Goal: Find specific page/section: Find specific page/section

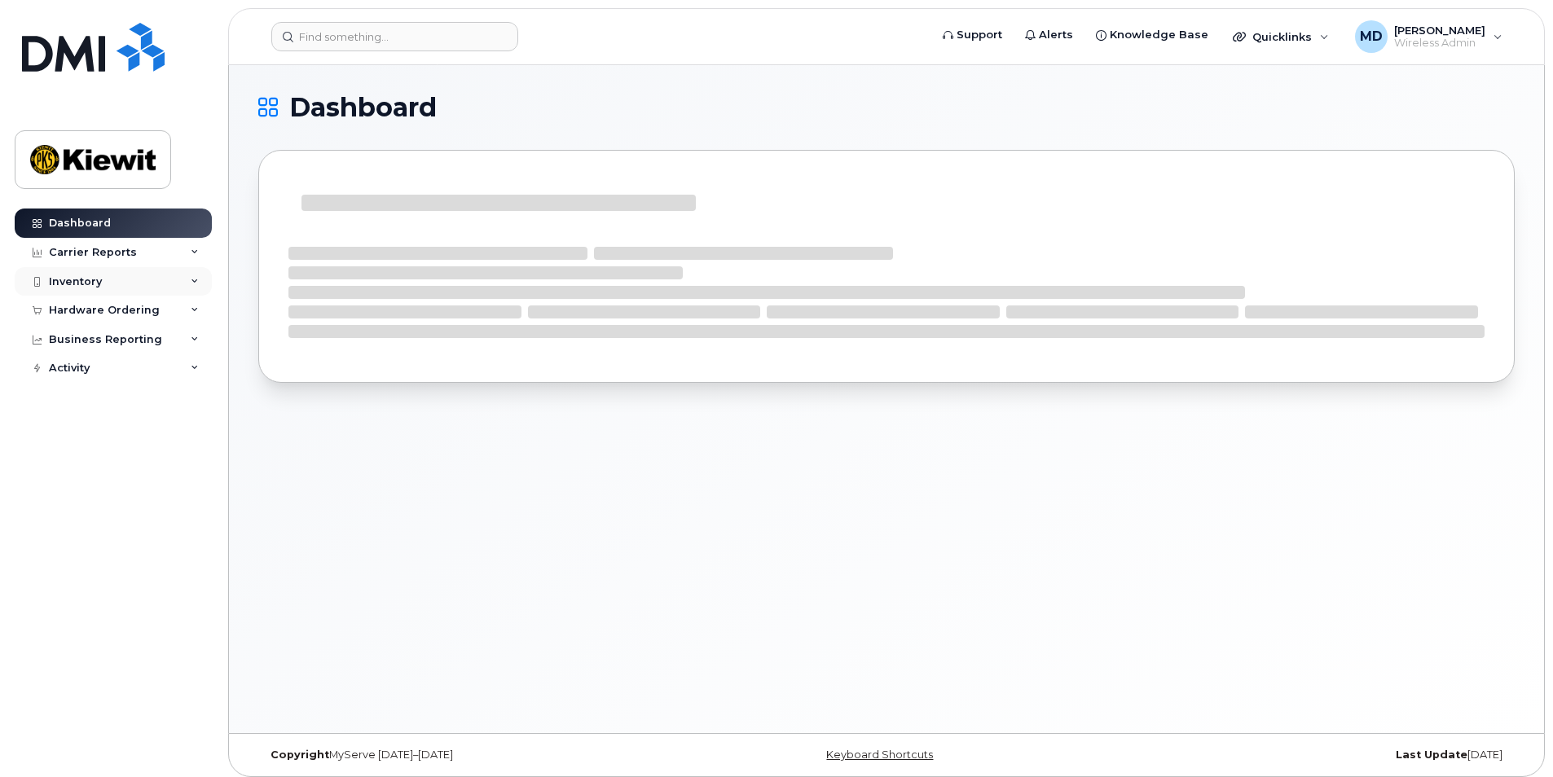
click at [192, 285] on icon at bounding box center [195, 282] width 8 height 8
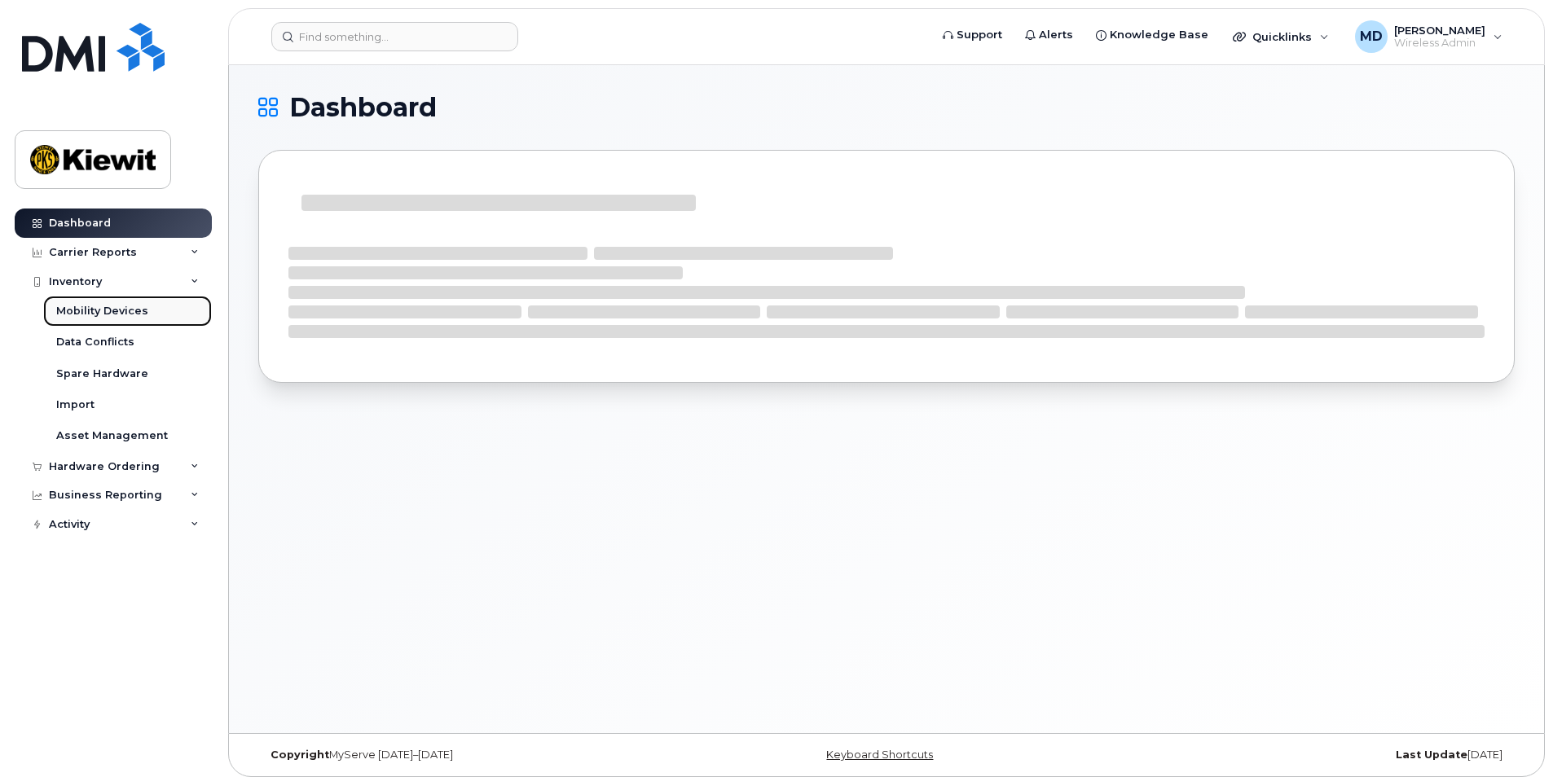
click at [151, 310] on link "Mobility Devices" at bounding box center [127, 311] width 169 height 31
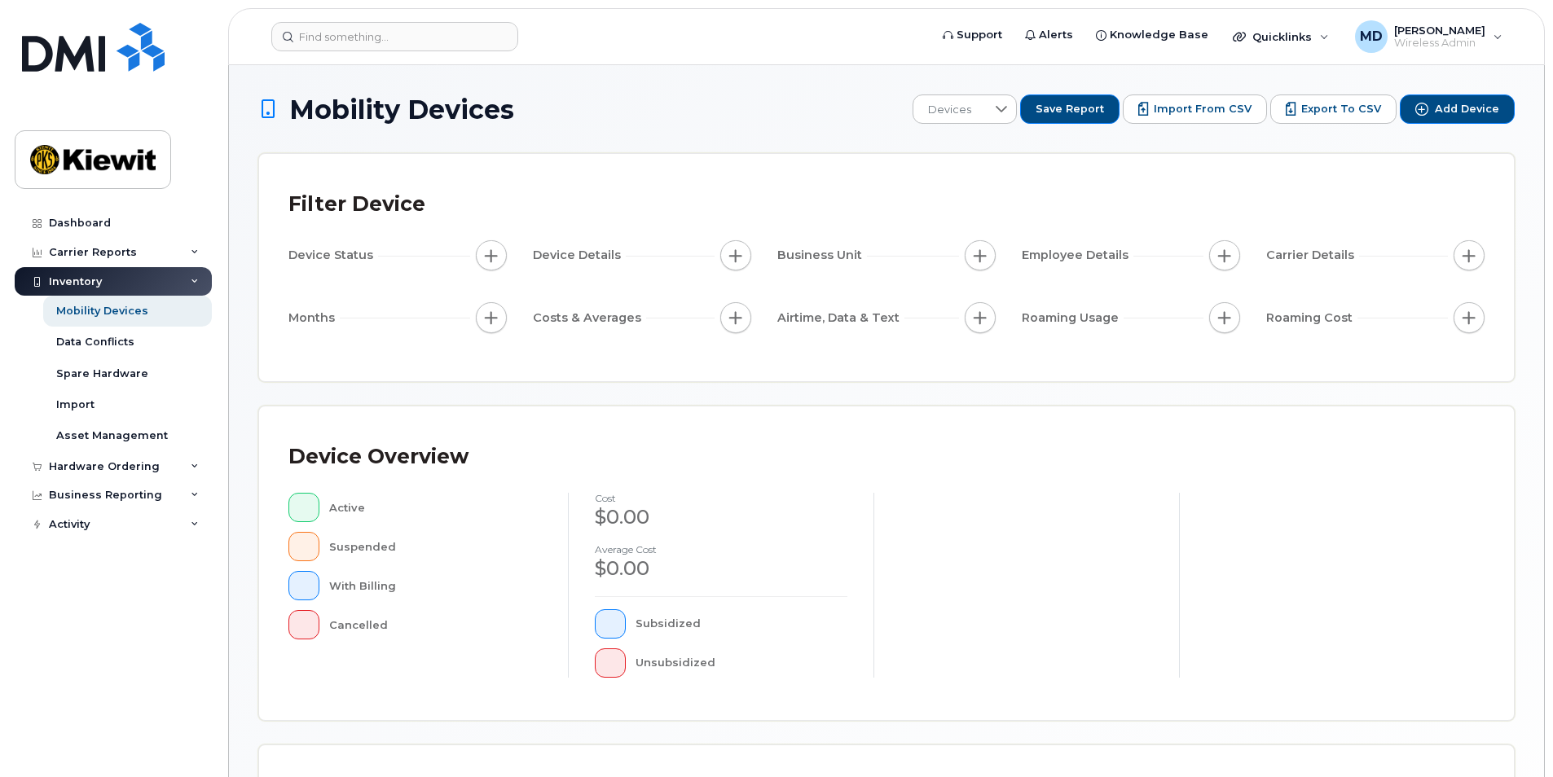
drag, startPoint x: 594, startPoint y: 254, endPoint x: 717, endPoint y: 257, distance: 123.1
click at [594, 254] on span "Device Details" at bounding box center [579, 255] width 93 height 17
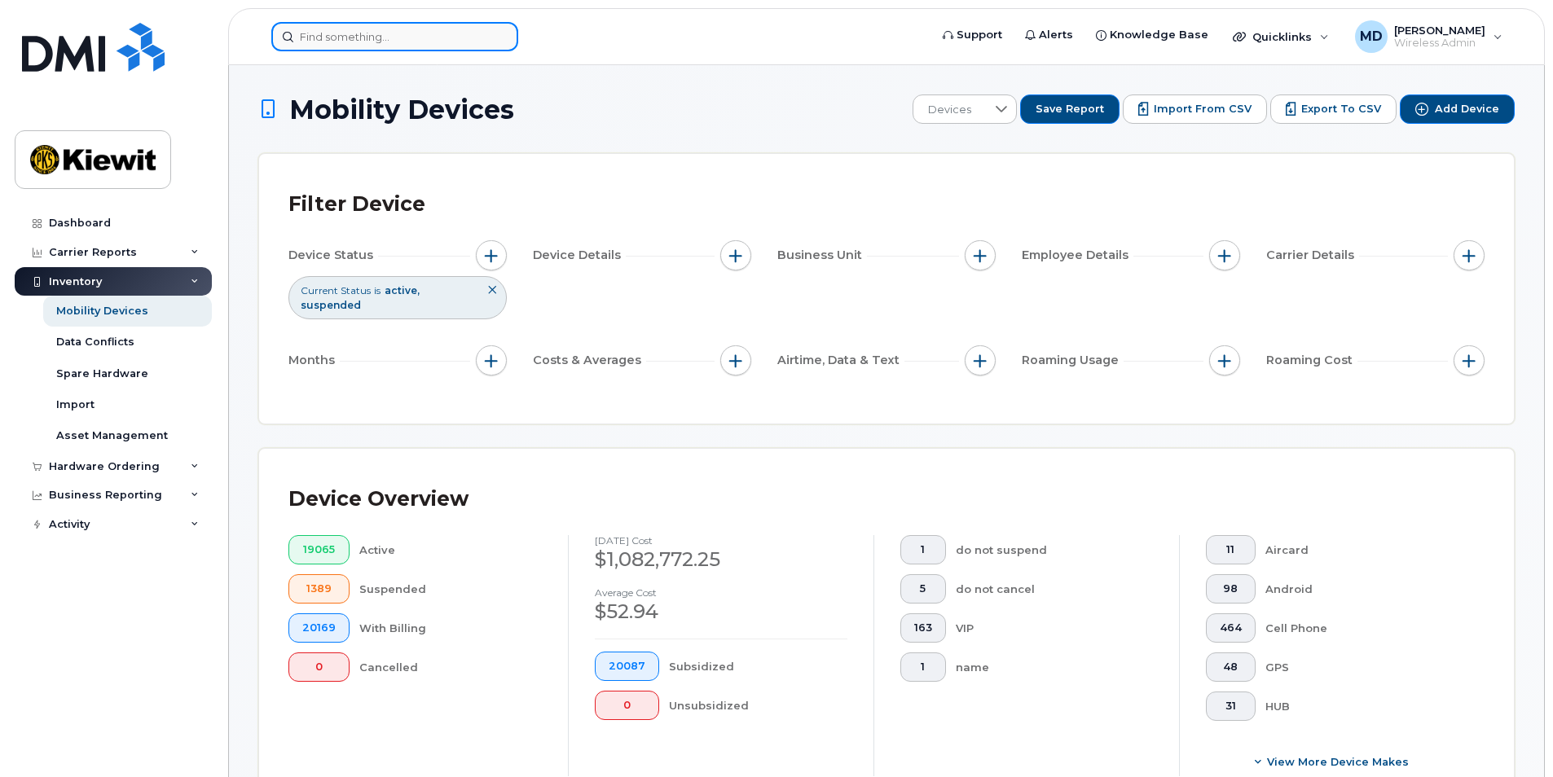
click at [322, 33] on input at bounding box center [394, 36] width 247 height 29
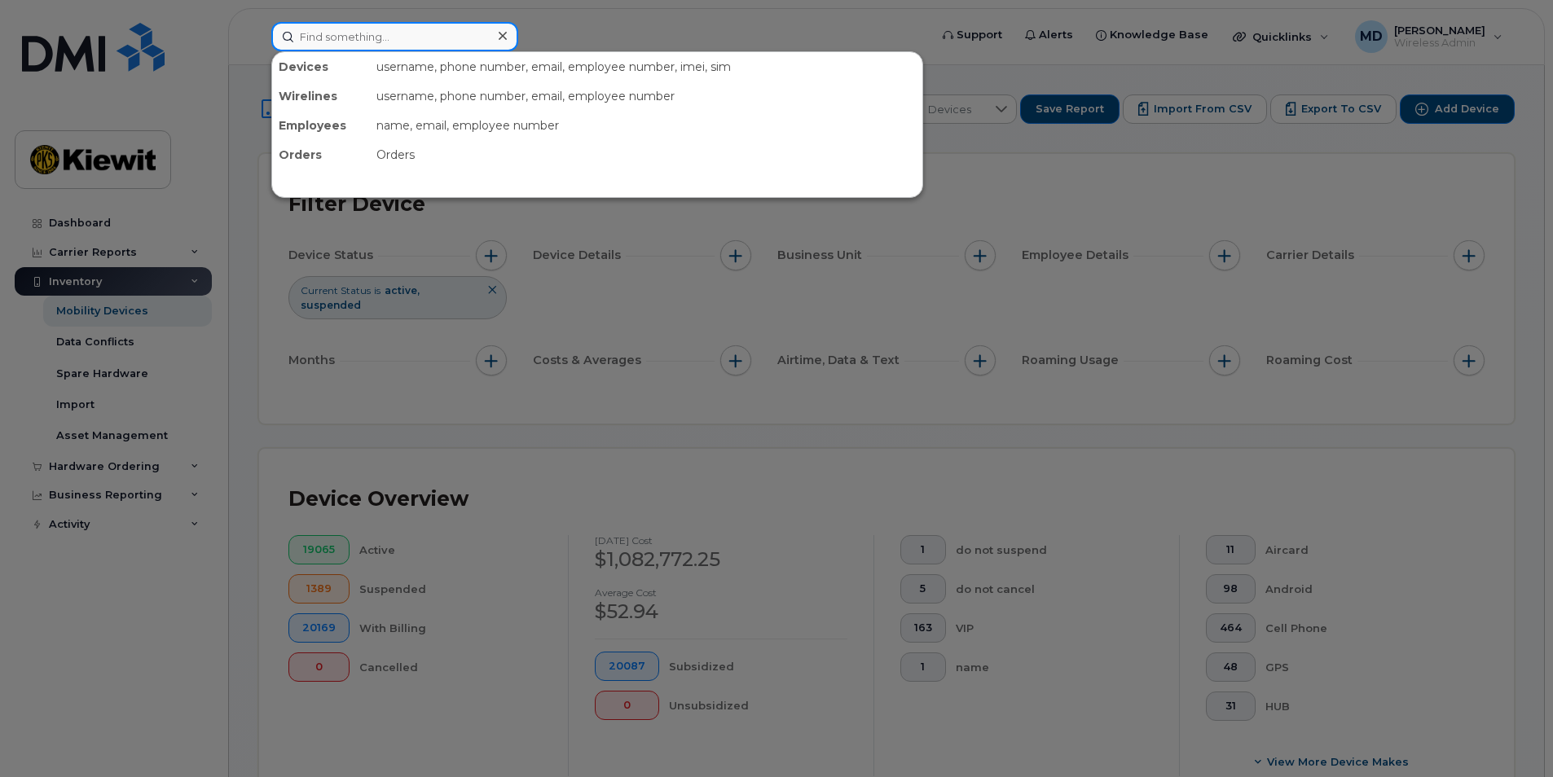
click at [434, 26] on input at bounding box center [394, 36] width 247 height 29
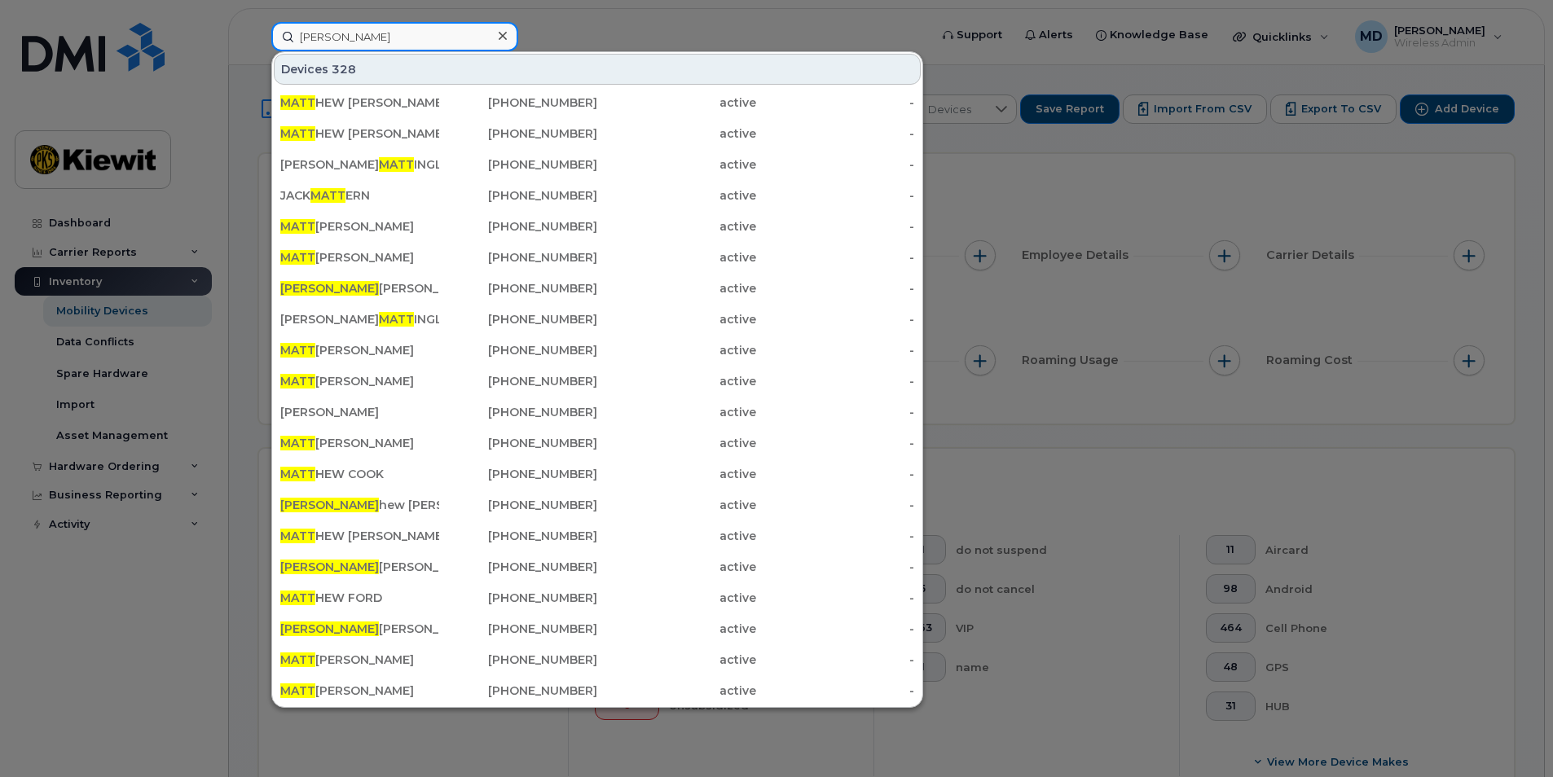
click at [377, 37] on input "Matt" at bounding box center [394, 36] width 247 height 29
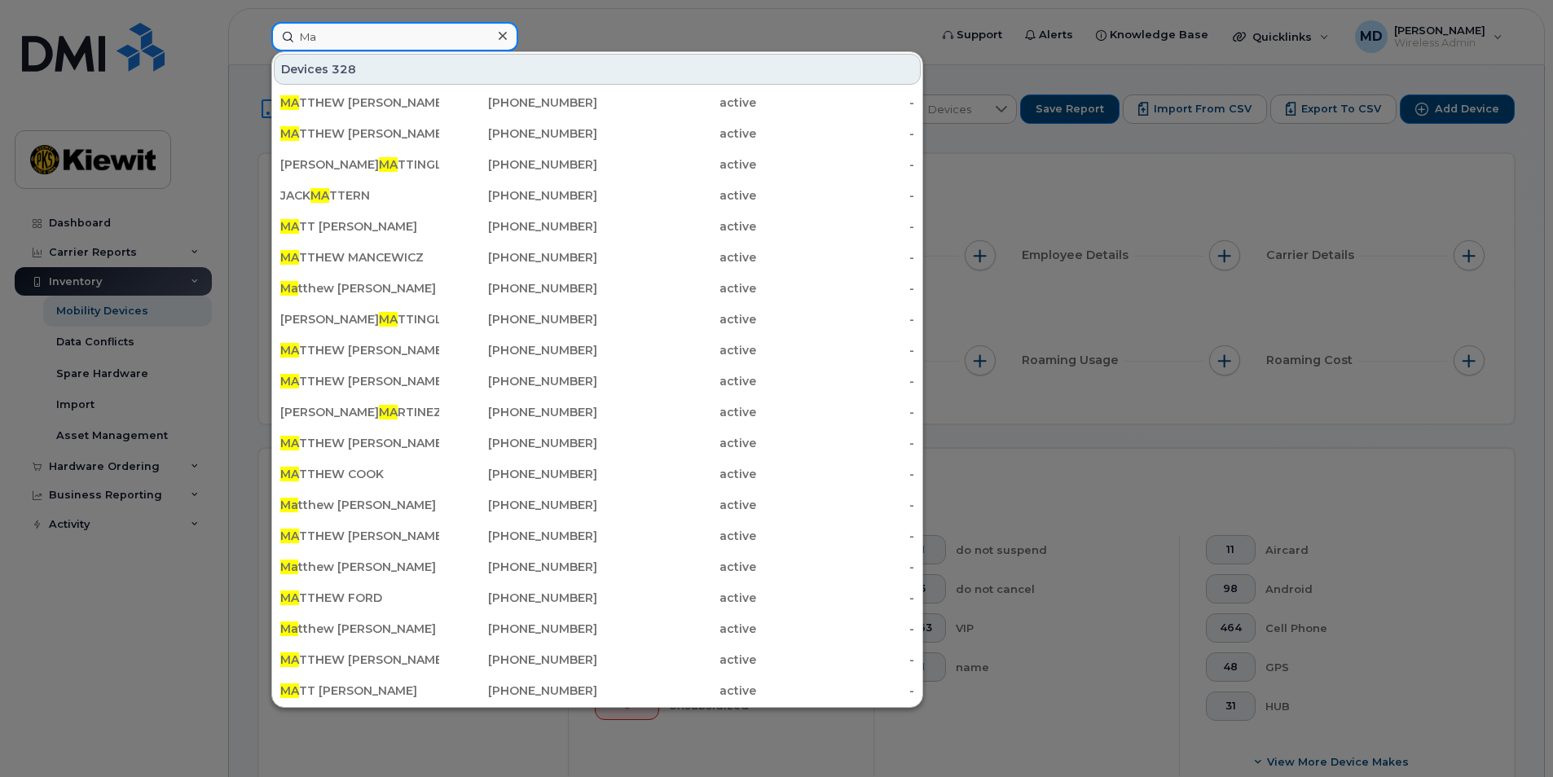
type input "M"
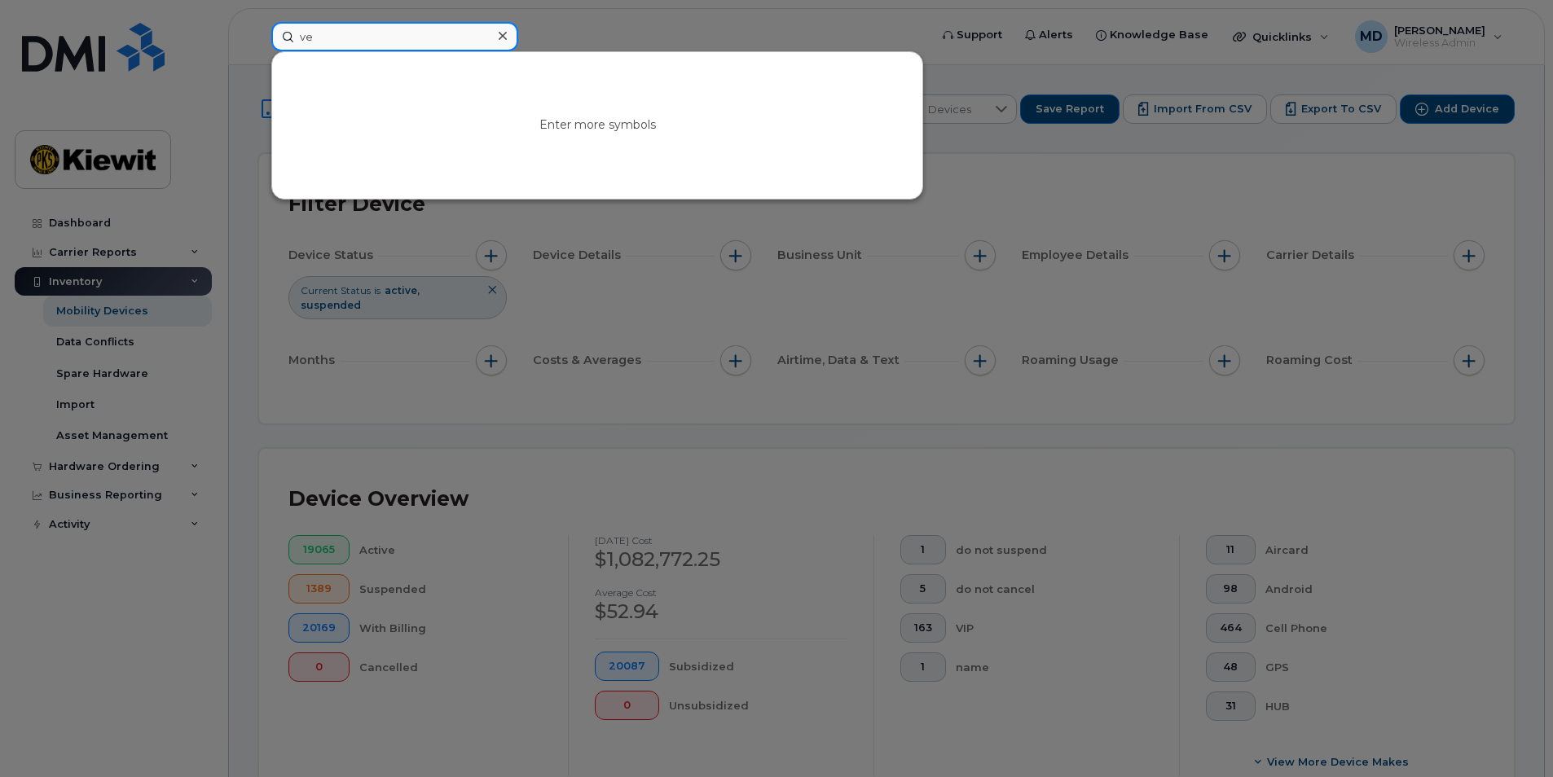
type input "v"
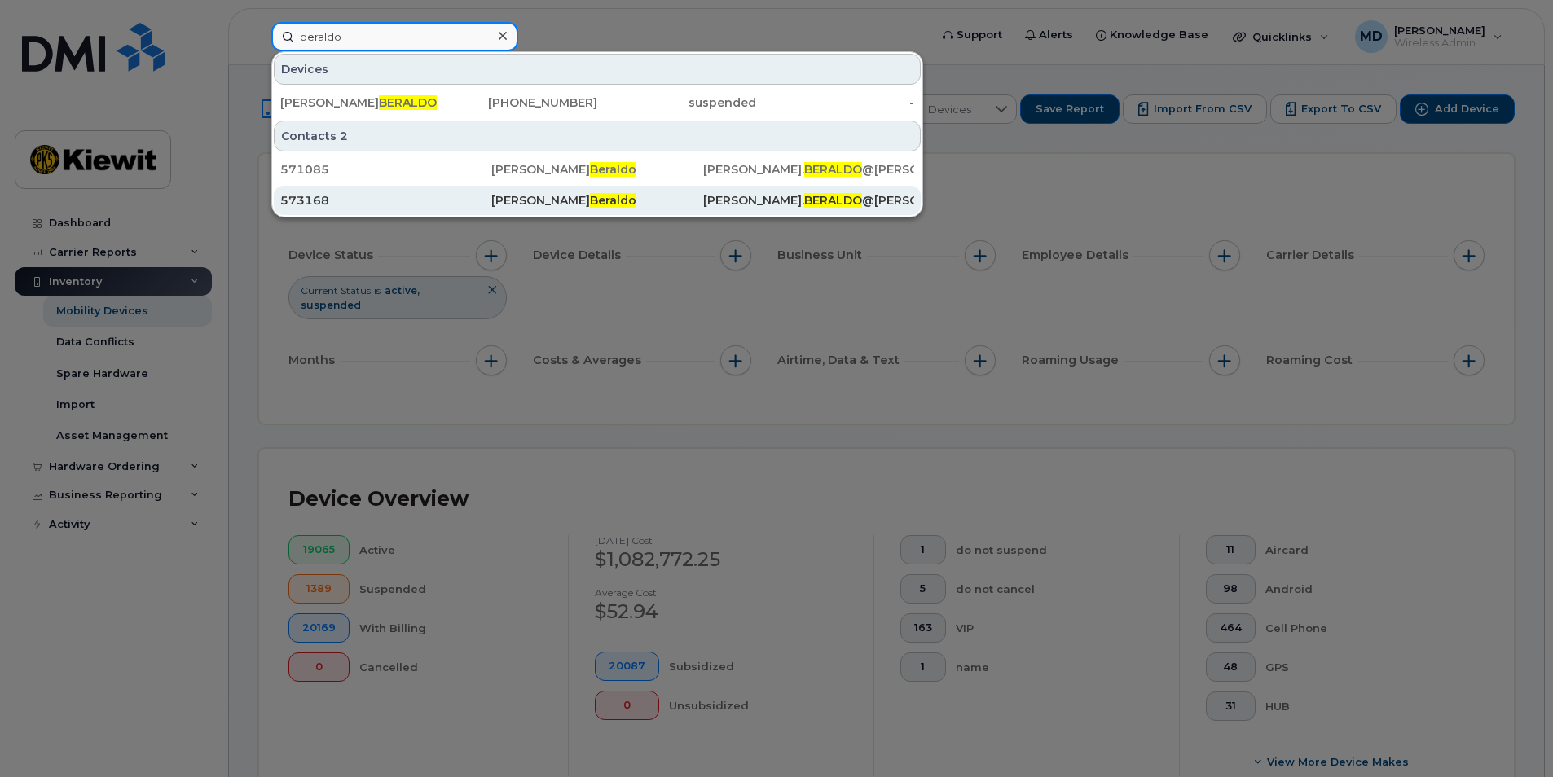
type input "beraldo"
click at [464, 200] on div "573168" at bounding box center [385, 200] width 211 height 16
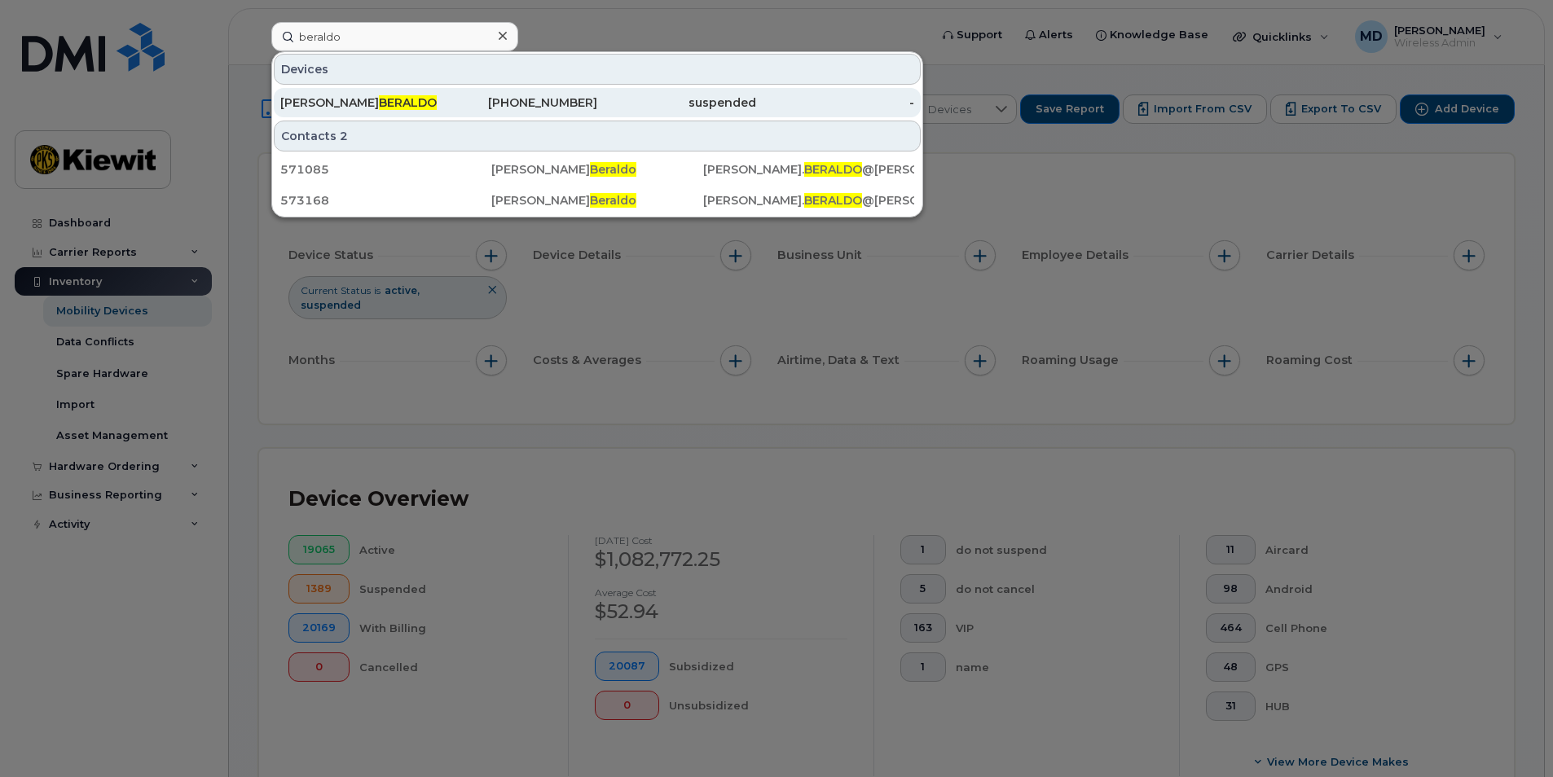
click at [434, 104] on div "ANTHONY BERALDO" at bounding box center [359, 103] width 159 height 16
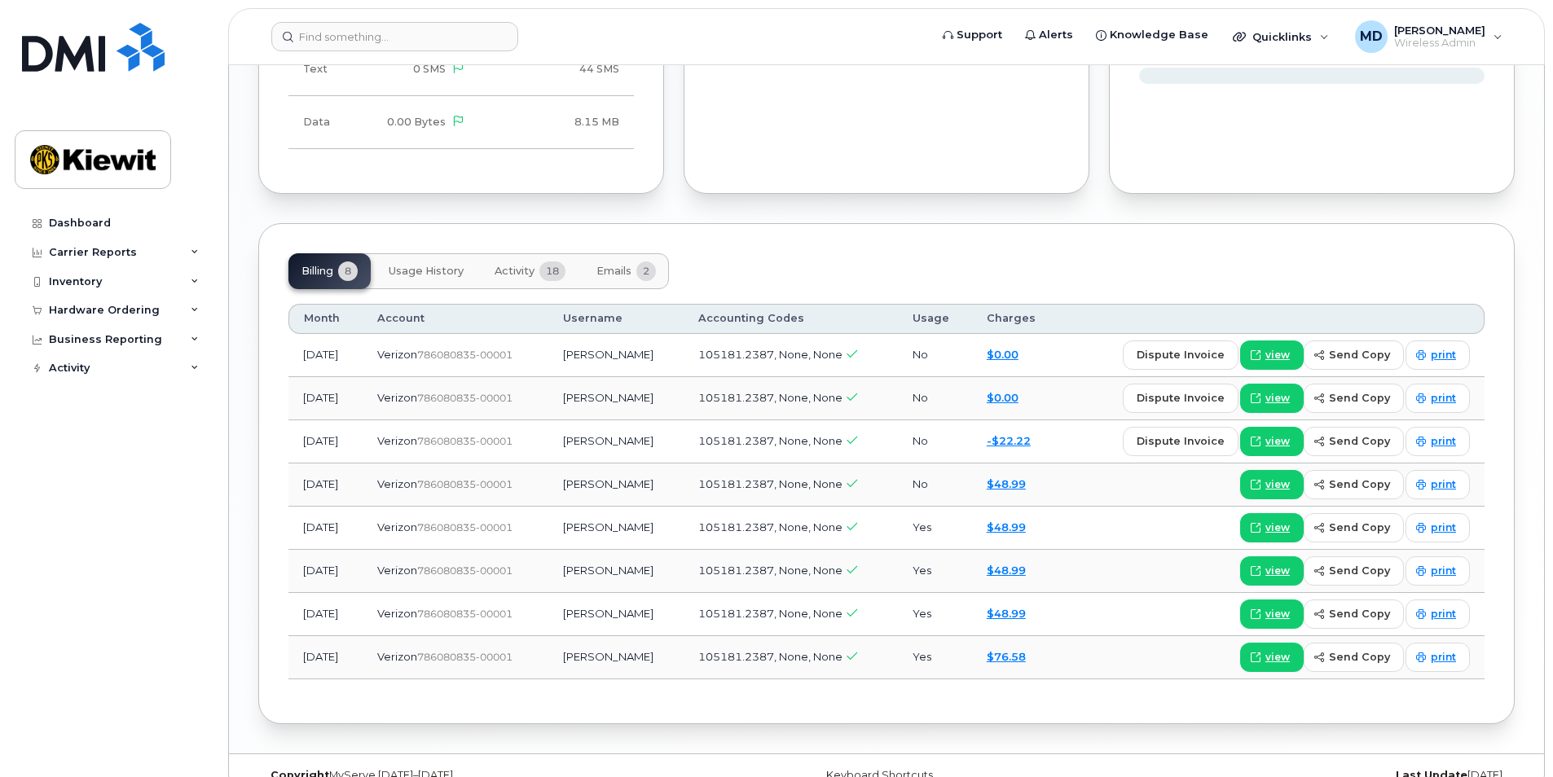
scroll to position [1561, 0]
